Goal: Information Seeking & Learning: Find specific page/section

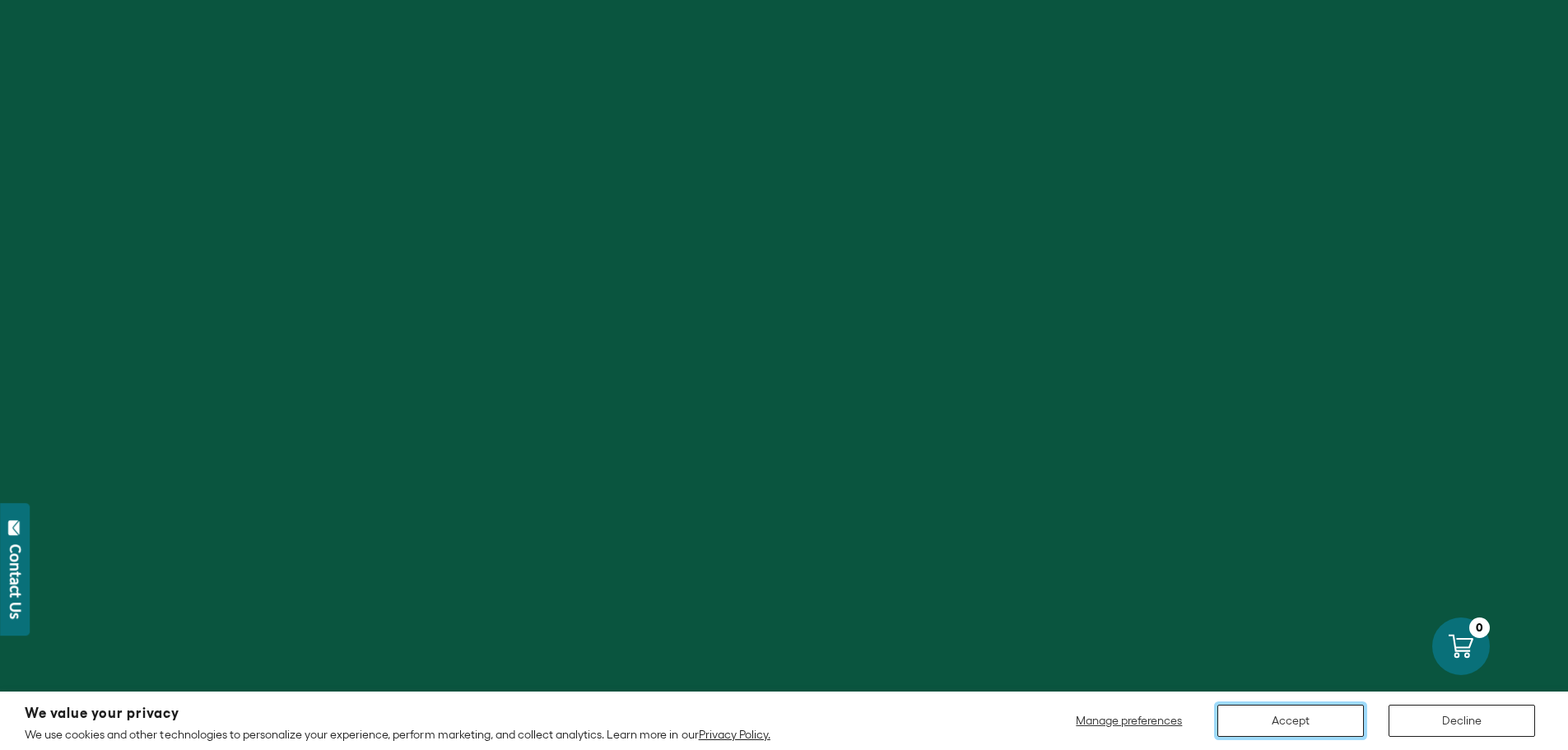
click at [1323, 708] on button "Accept" at bounding box center [1291, 720] width 147 height 32
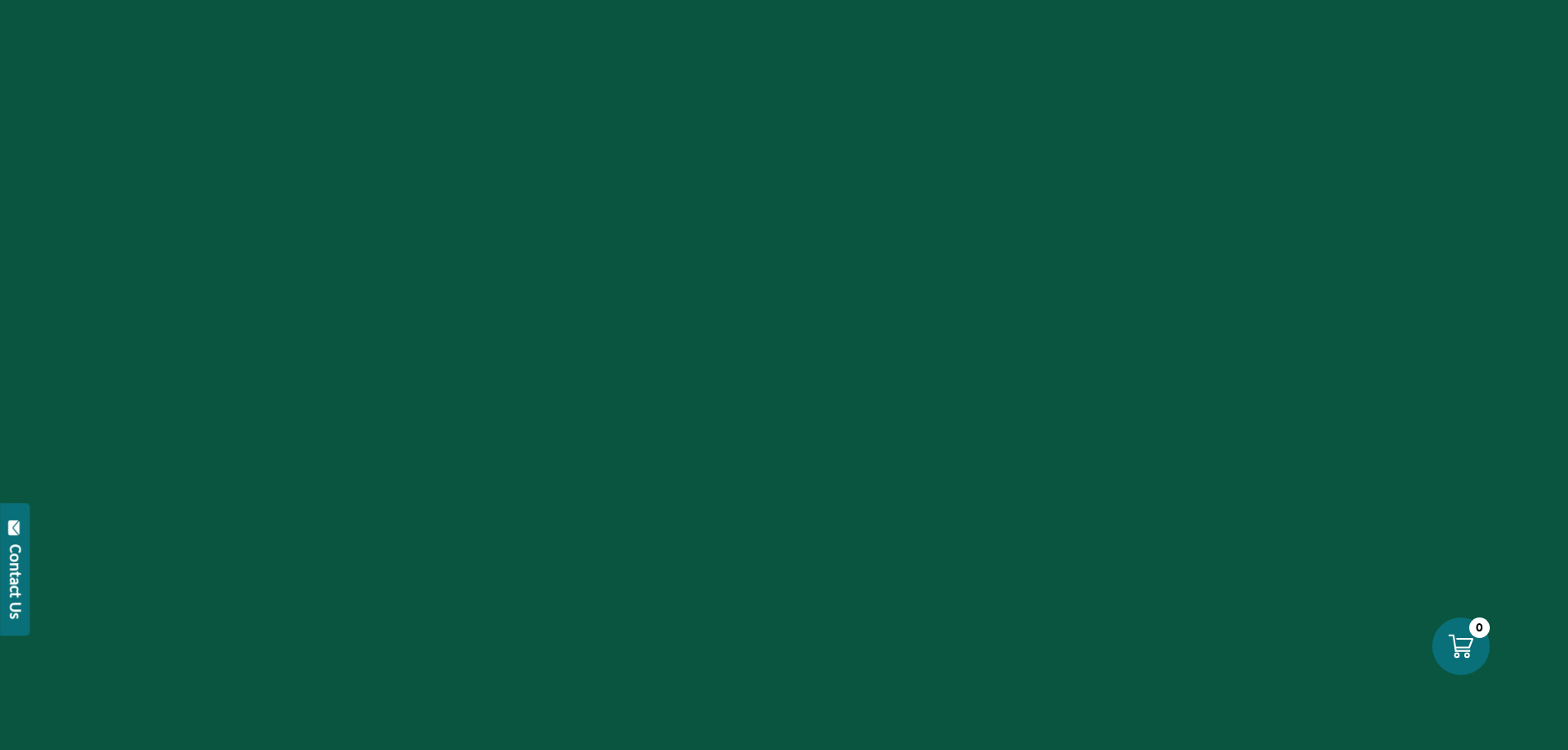
scroll to position [83, 0]
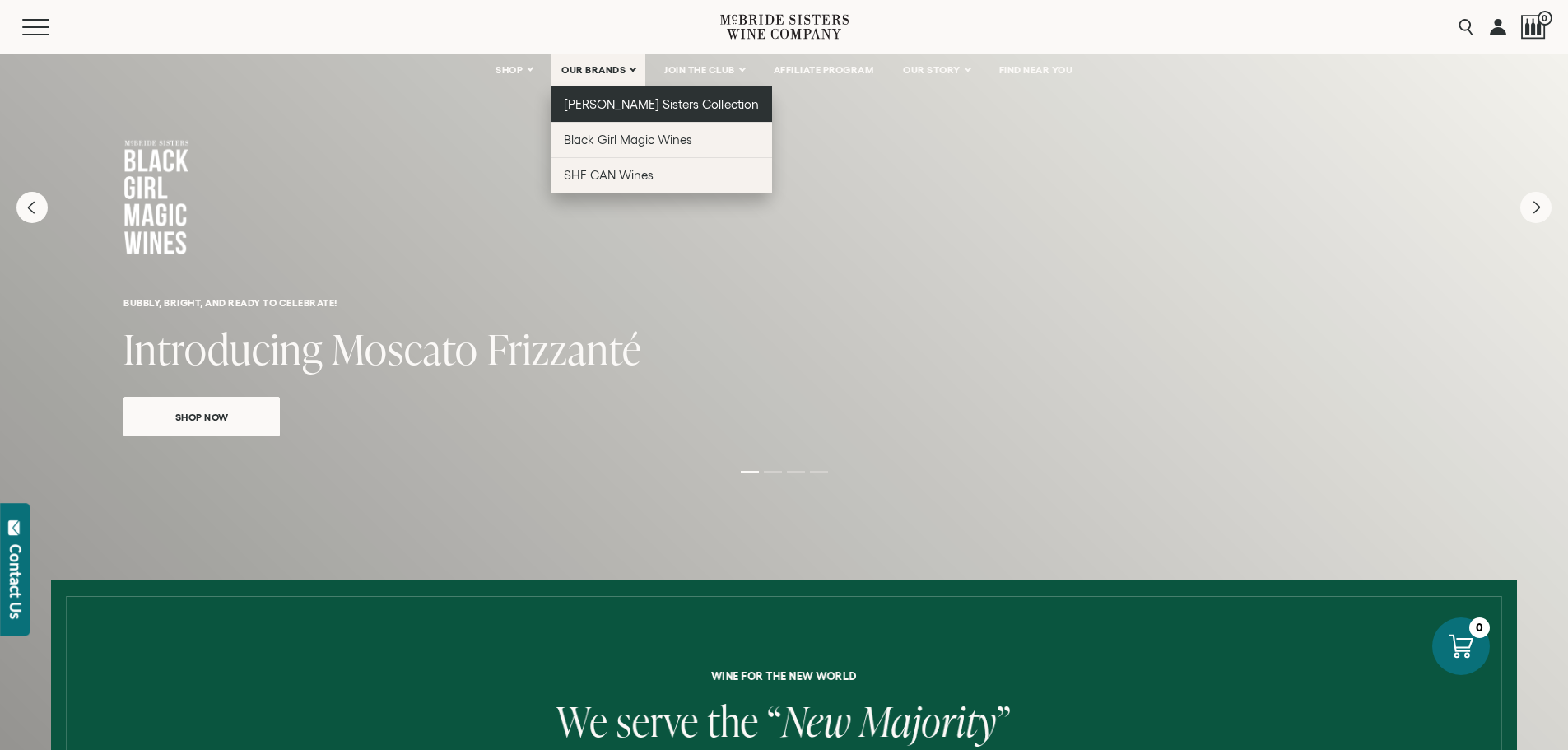
click at [610, 111] on link "[PERSON_NAME] Sisters Collection" at bounding box center [662, 104] width 221 height 35
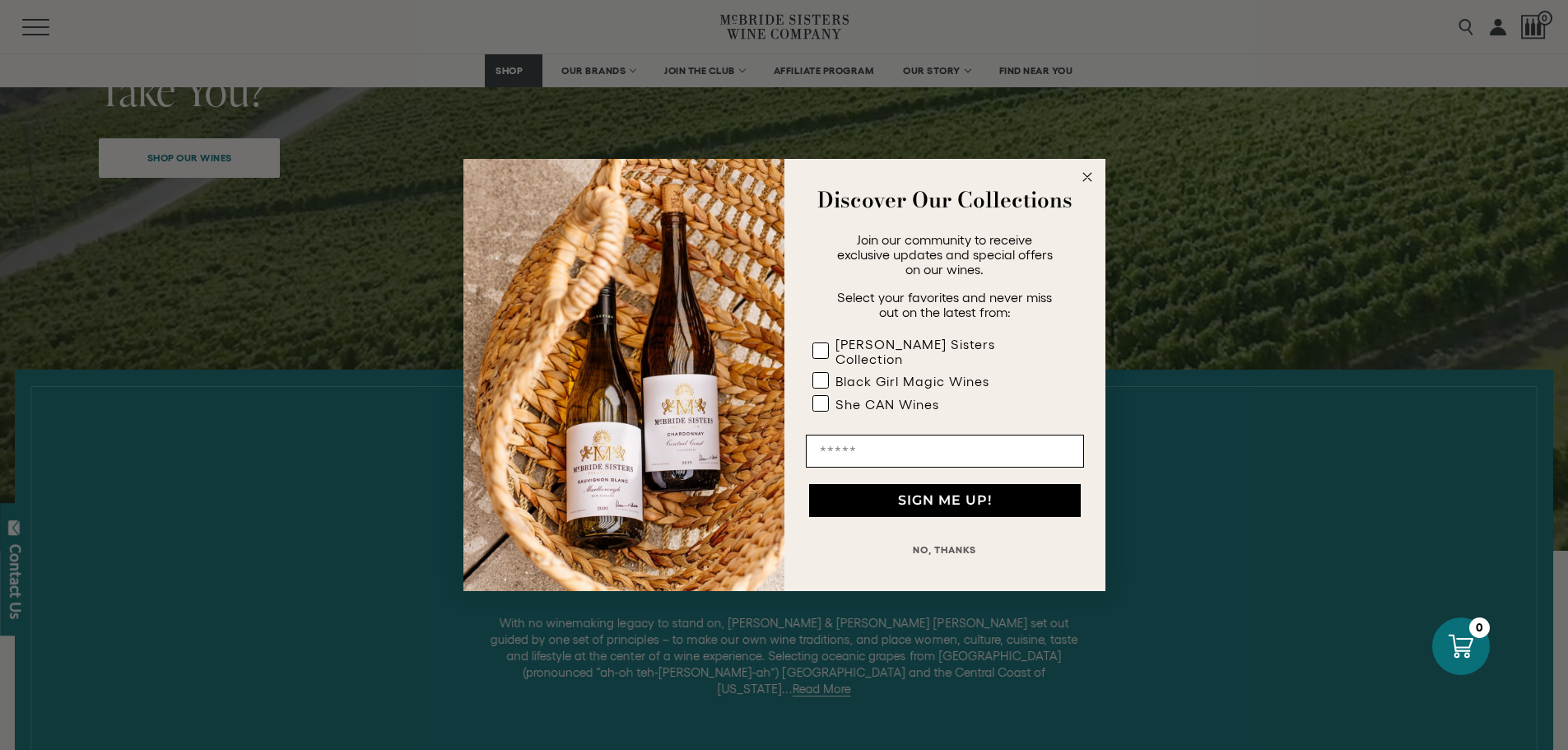
scroll to position [329, 0]
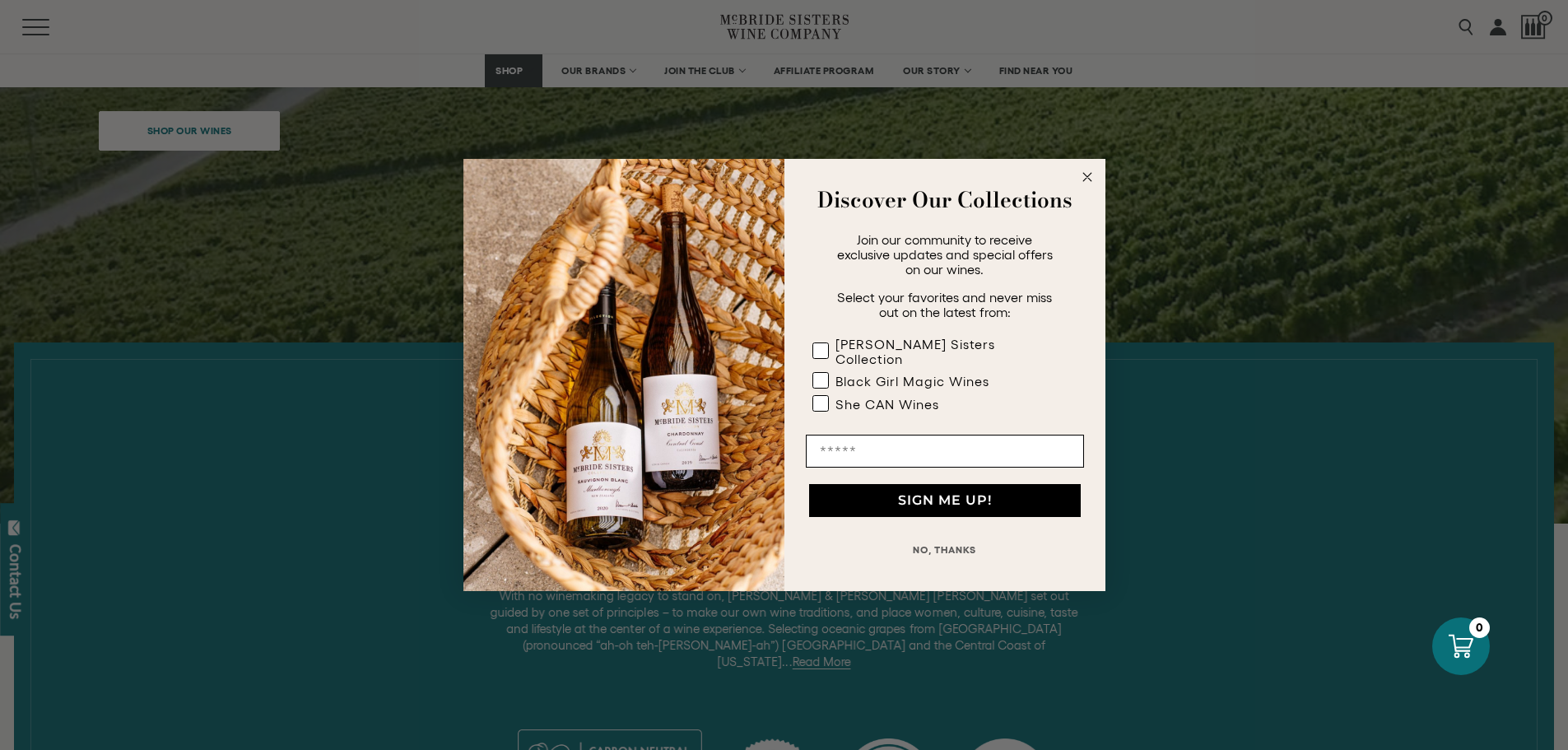
click at [1082, 175] on circle "Close dialog" at bounding box center [1087, 177] width 19 height 19
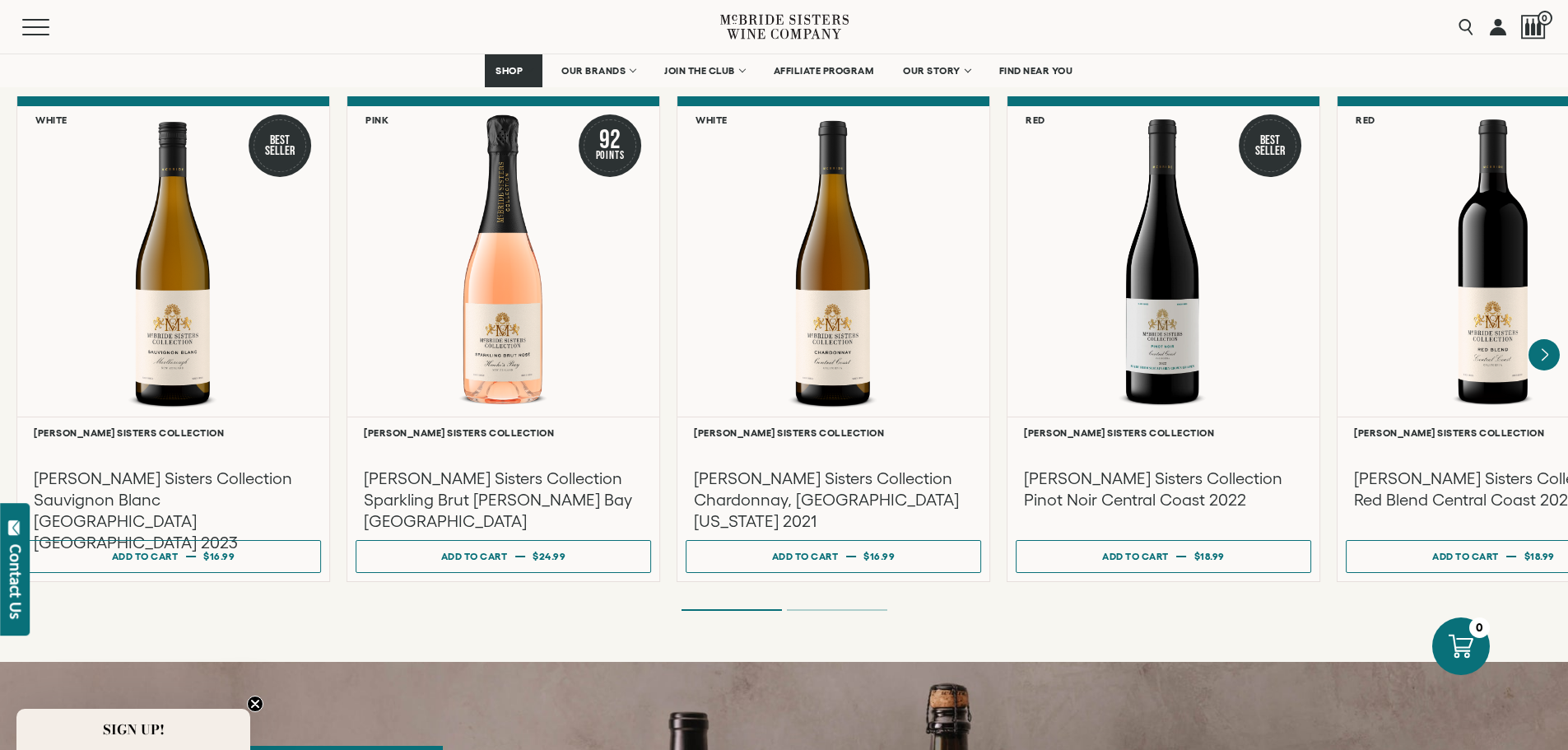
scroll to position [1399, 0]
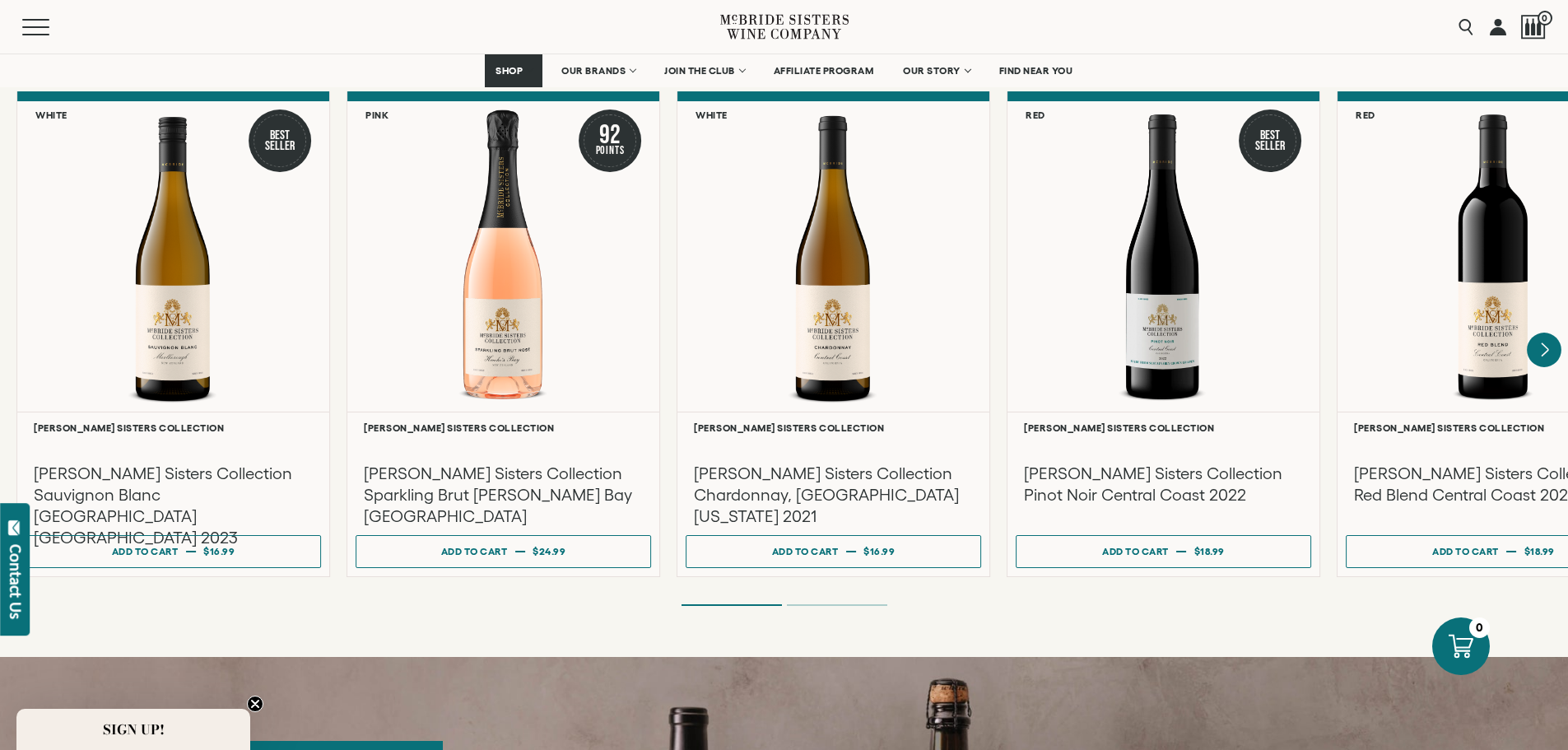
click at [1549, 337] on icon "Next" at bounding box center [1544, 349] width 35 height 35
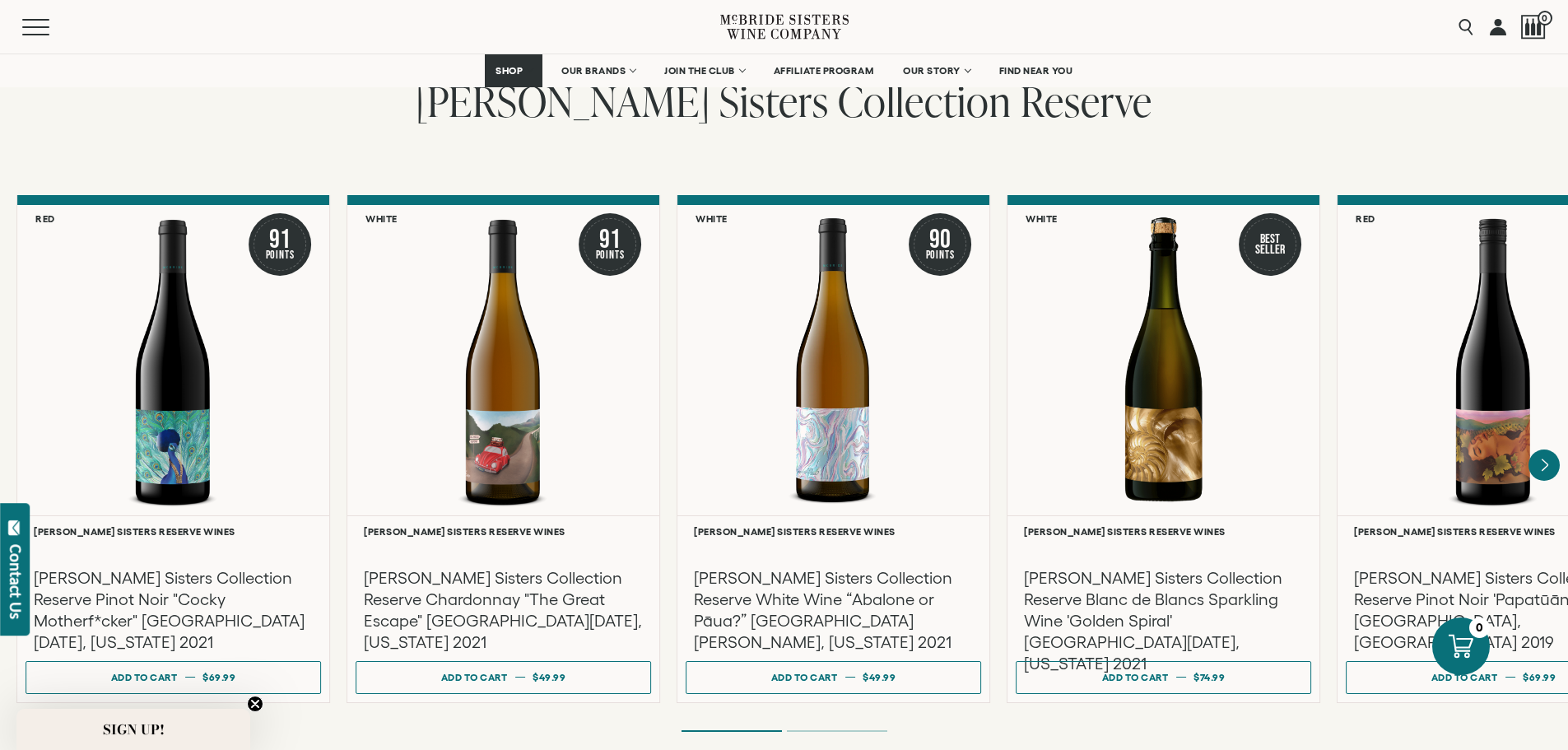
scroll to position [2716, 0]
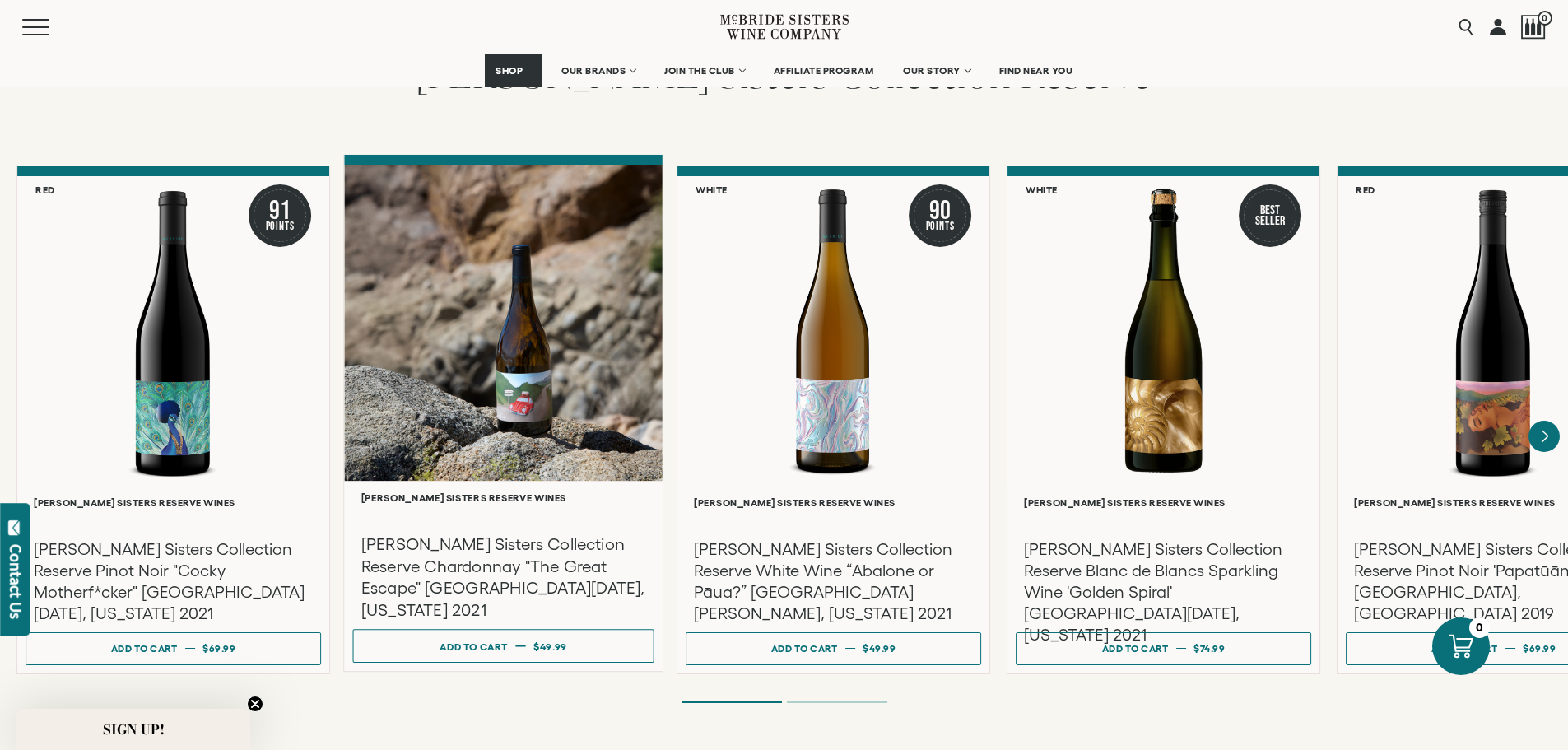
click at [464, 533] on h3 "McBride Sisters Collection Reserve Chardonnay "The Great Escape" Santa Lucia Hi…" at bounding box center [504, 576] width 285 height 87
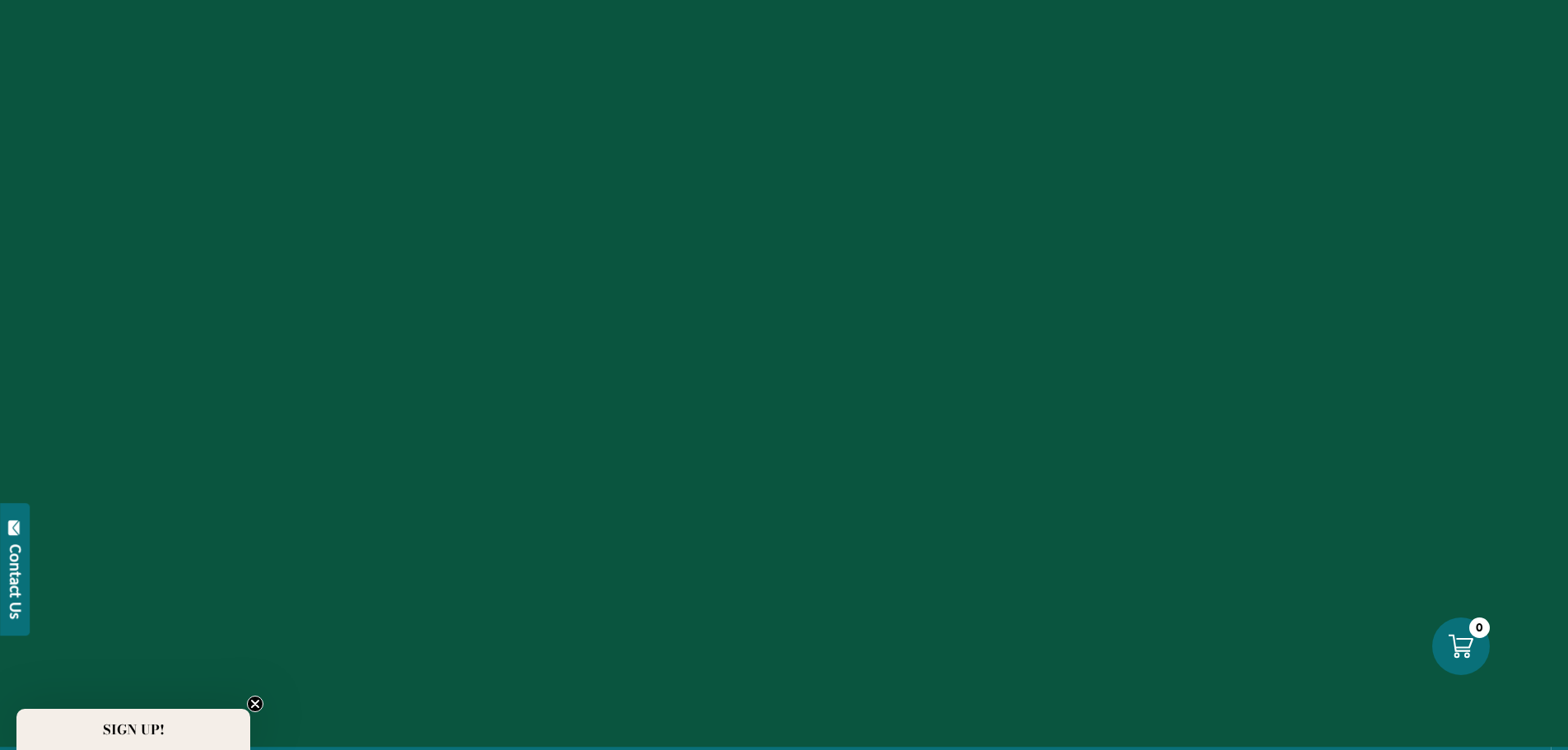
scroll to position [2716, 0]
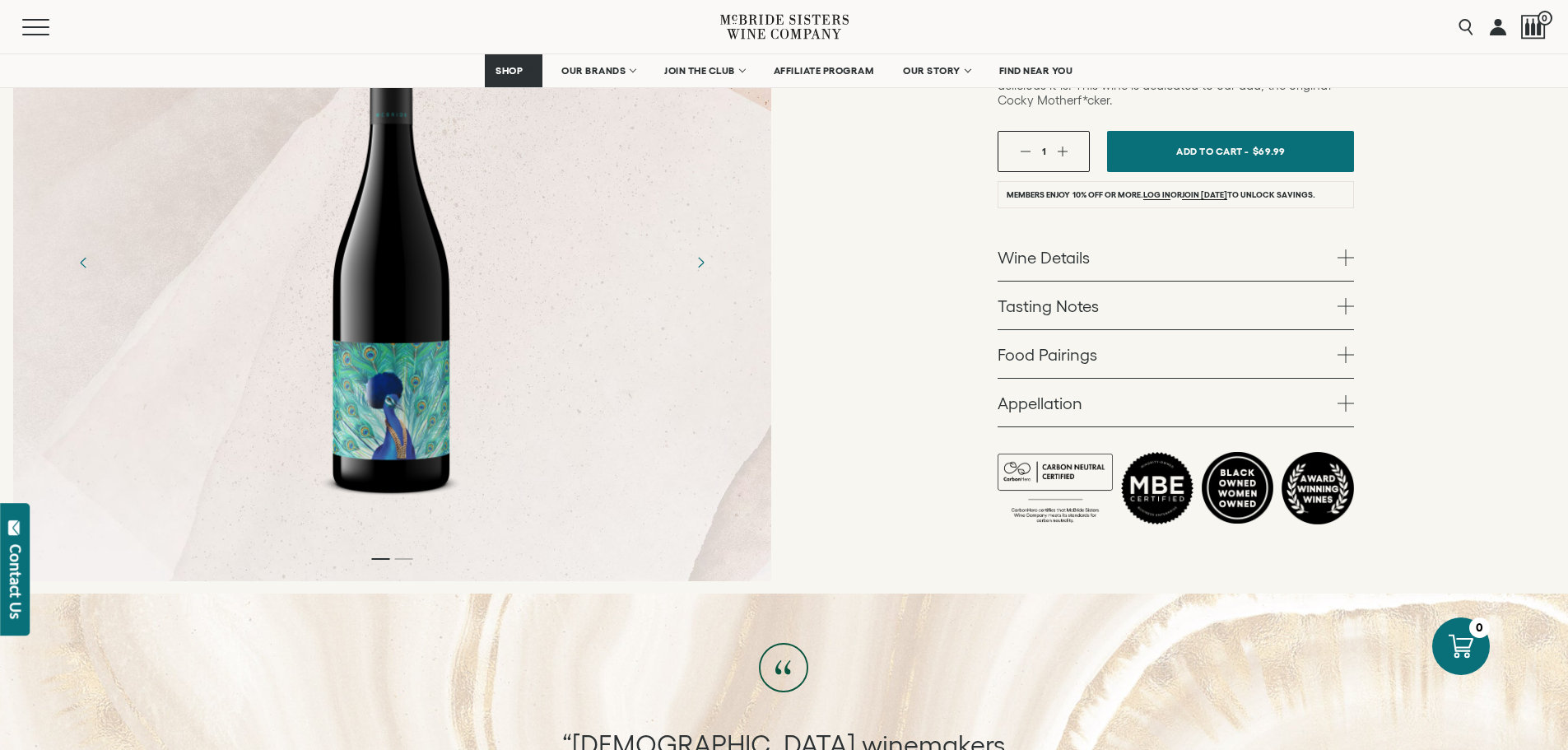
scroll to position [494, 0]
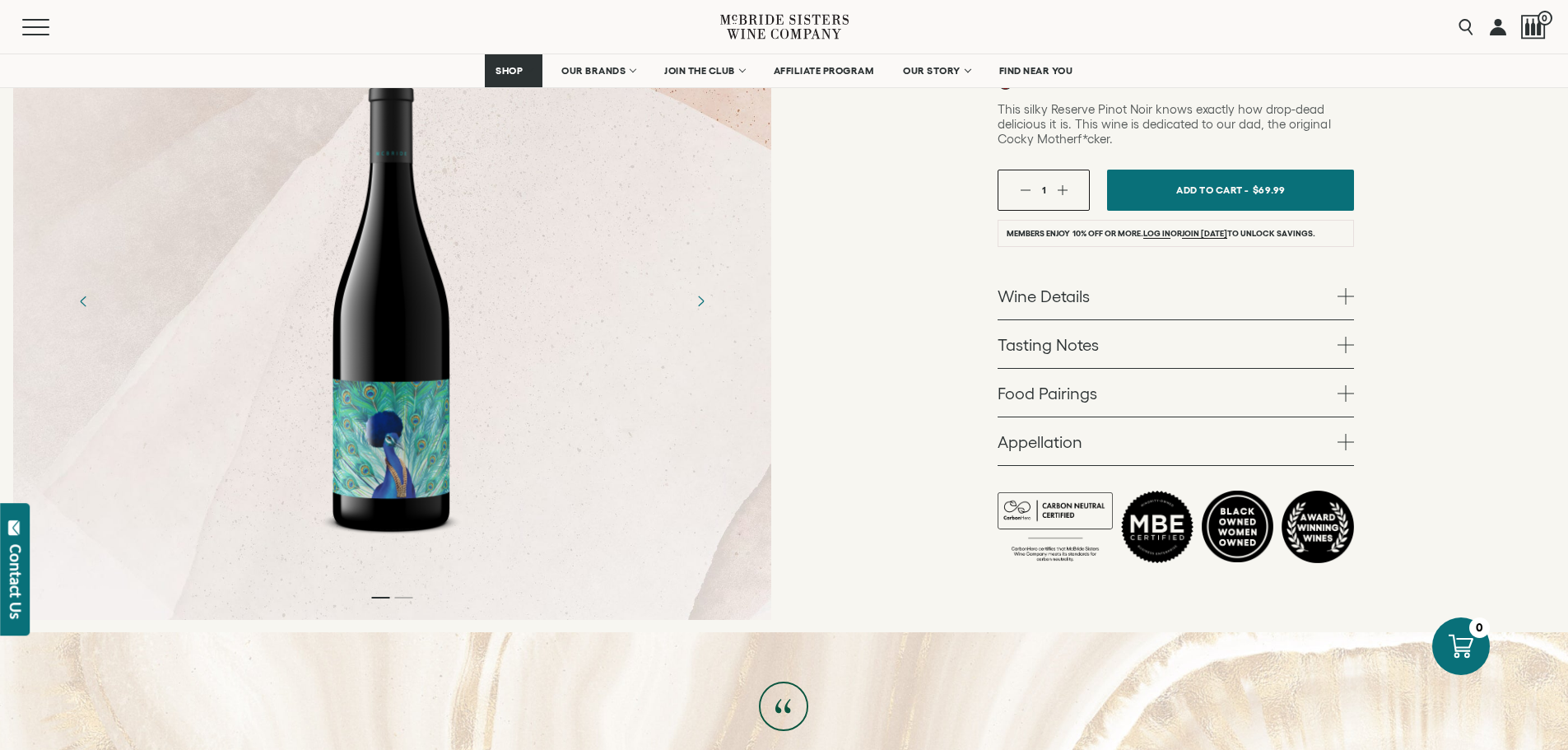
click at [1351, 288] on span at bounding box center [1346, 296] width 17 height 17
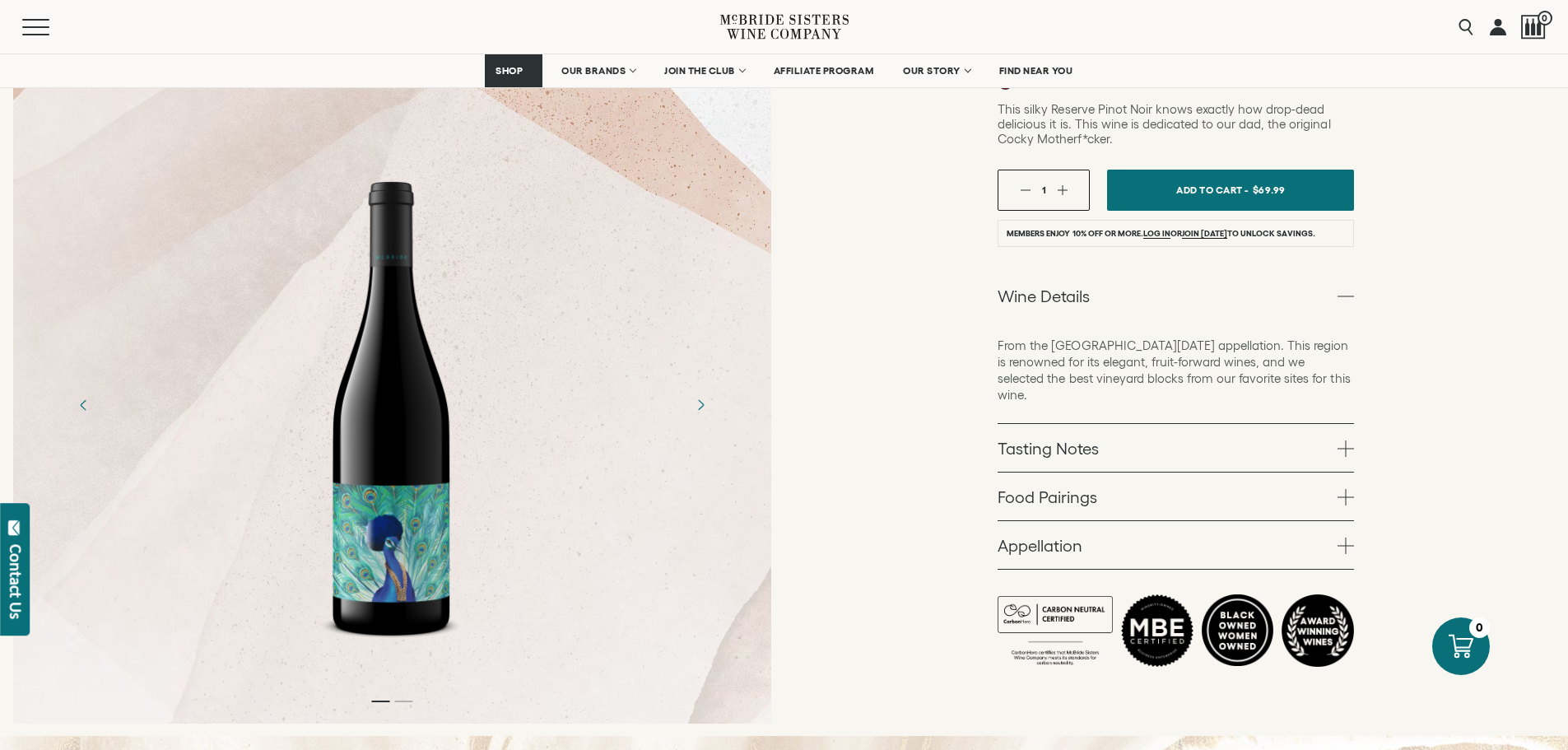
click at [1341, 440] on span at bounding box center [1346, 449] width 17 height 17
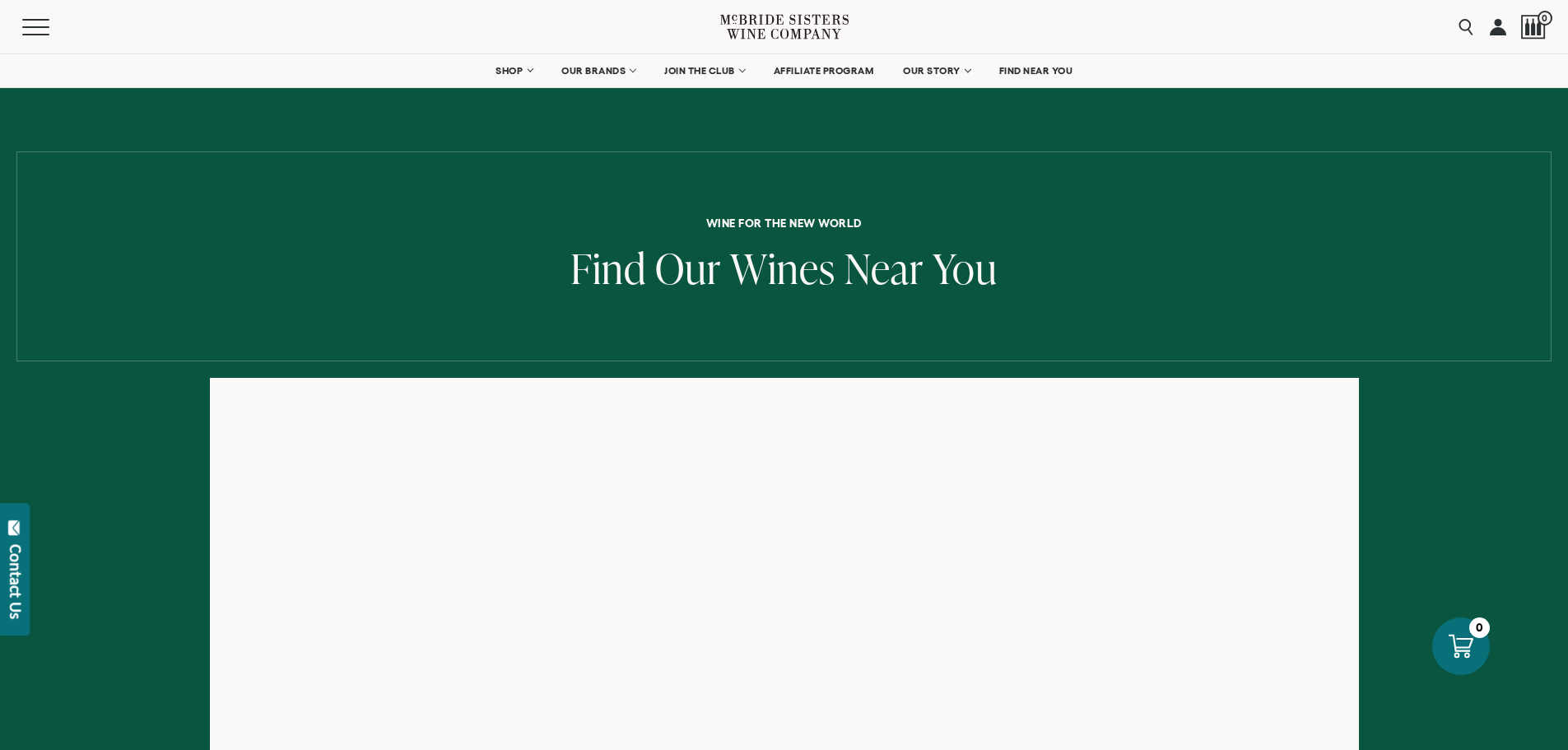
scroll to position [83, 0]
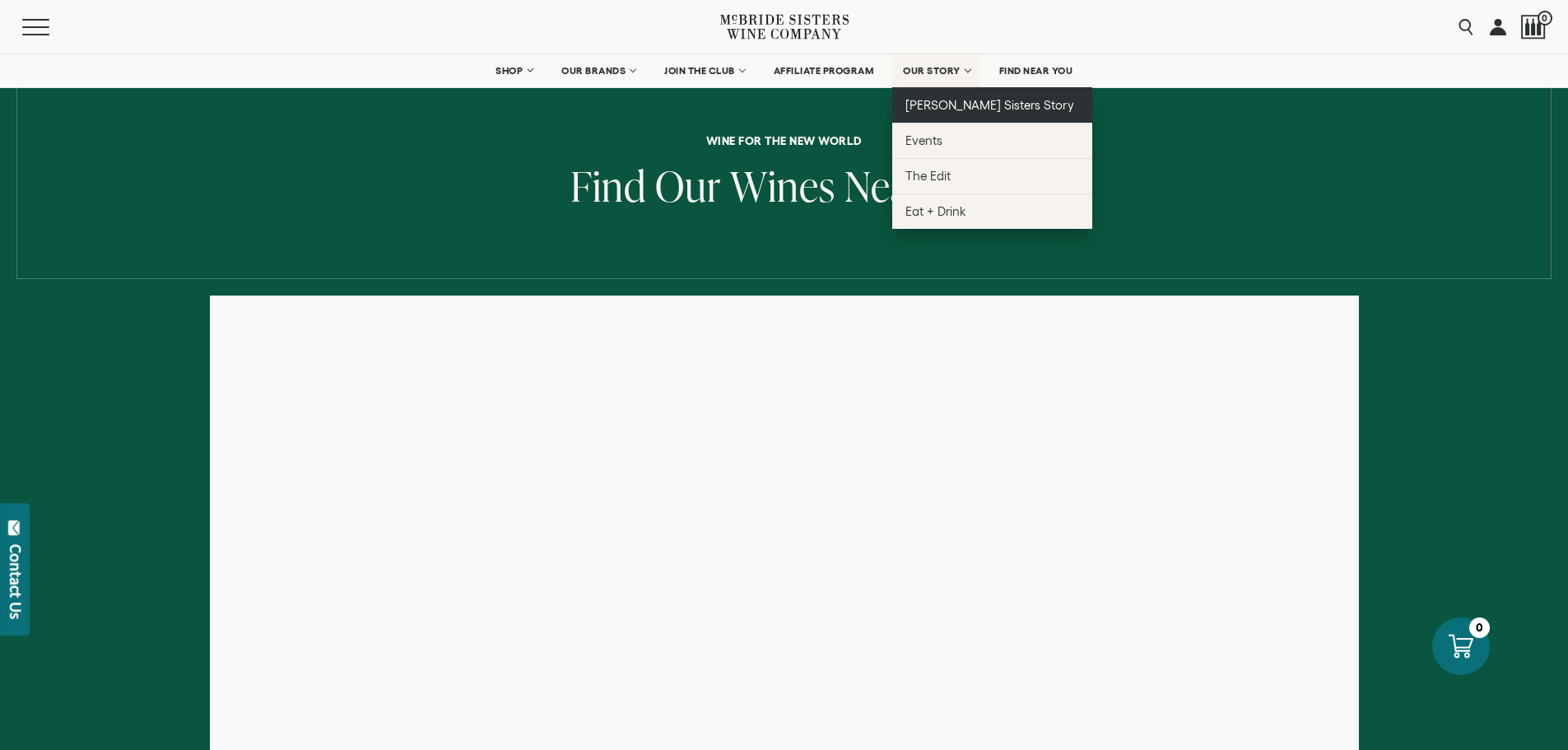
click at [954, 108] on span "[PERSON_NAME] Sisters Story" at bounding box center [990, 105] width 169 height 14
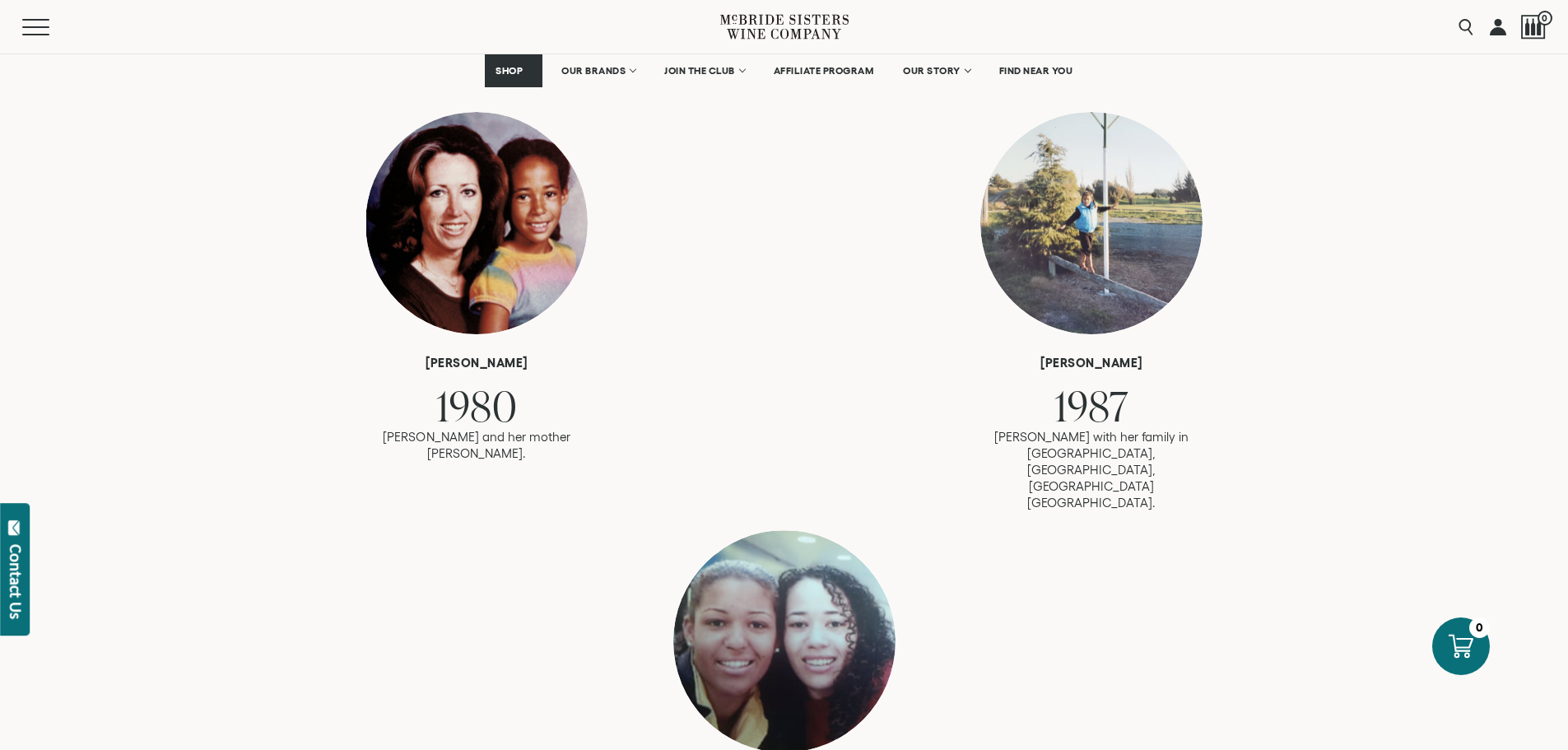
scroll to position [1070, 0]
